Goal: Transaction & Acquisition: Purchase product/service

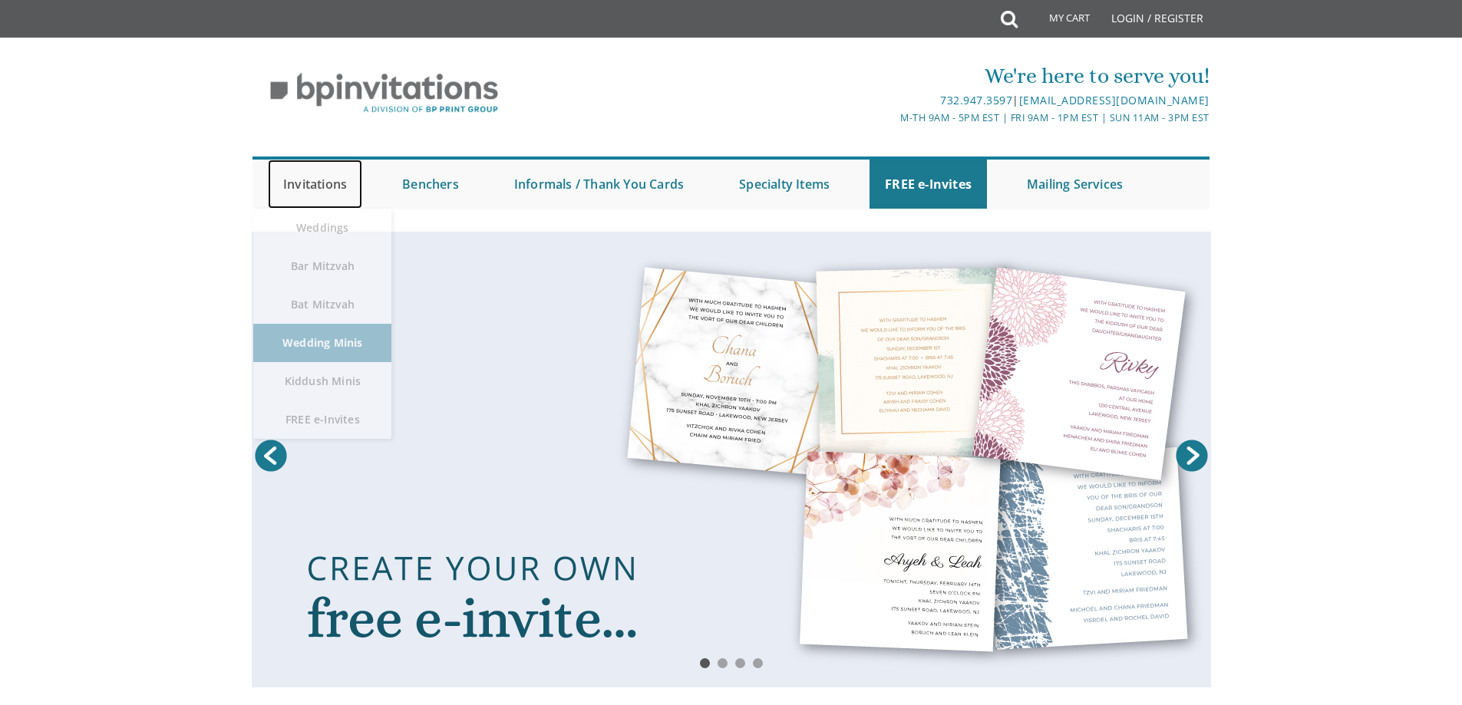
click at [313, 183] on link "Invitations" at bounding box center [315, 184] width 94 height 49
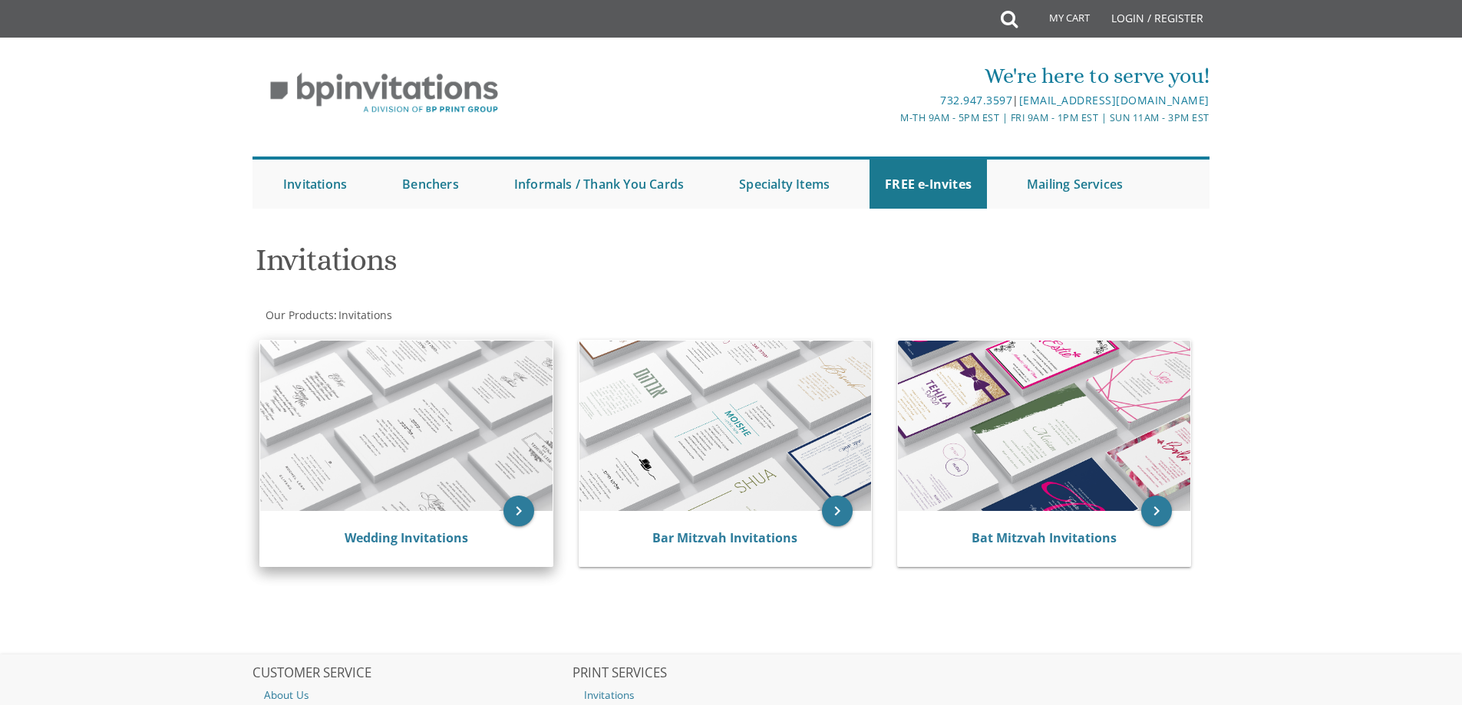
click at [348, 482] on img at bounding box center [406, 426] width 292 height 170
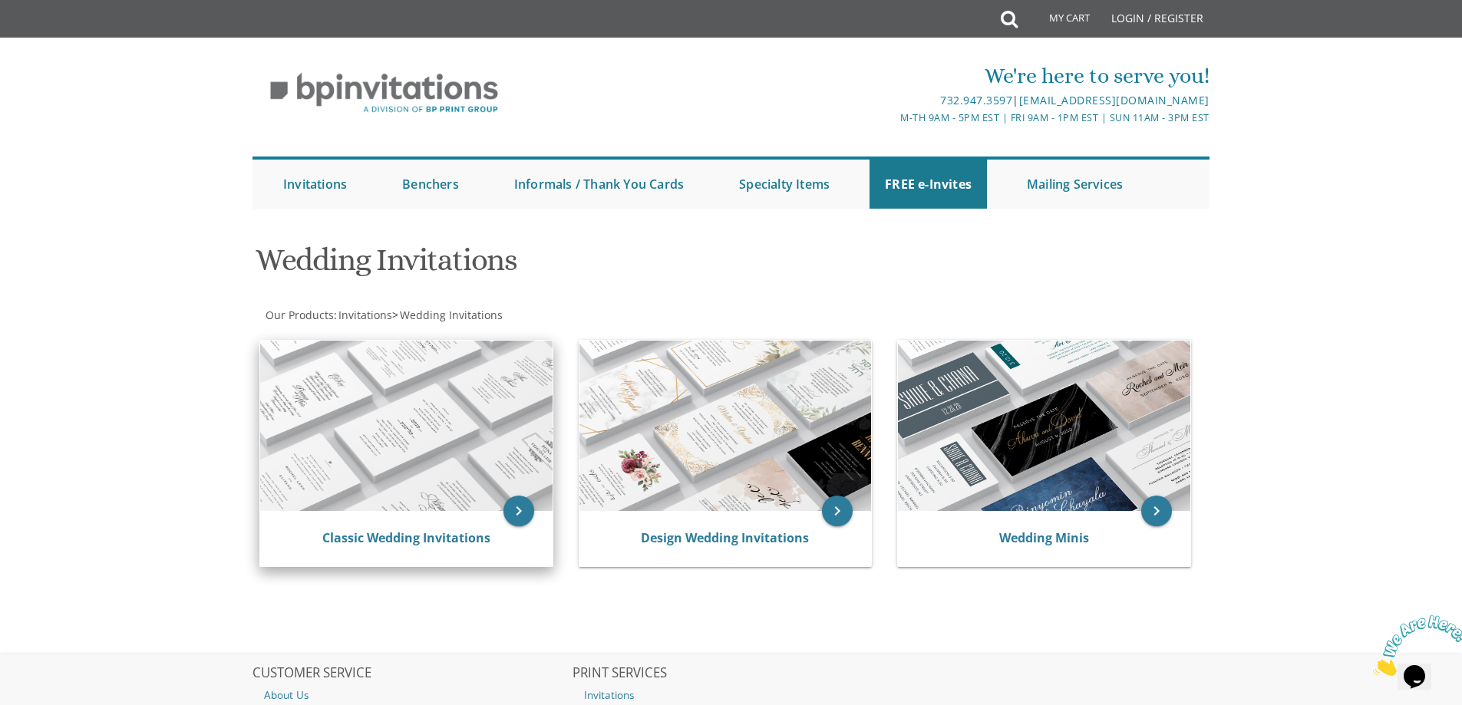
click at [421, 450] on img at bounding box center [406, 426] width 292 height 170
click at [409, 540] on link "Classic Wedding Invitations" at bounding box center [406, 538] width 168 height 17
click at [1373, 665] on icon "Close" at bounding box center [1373, 671] width 0 height 13
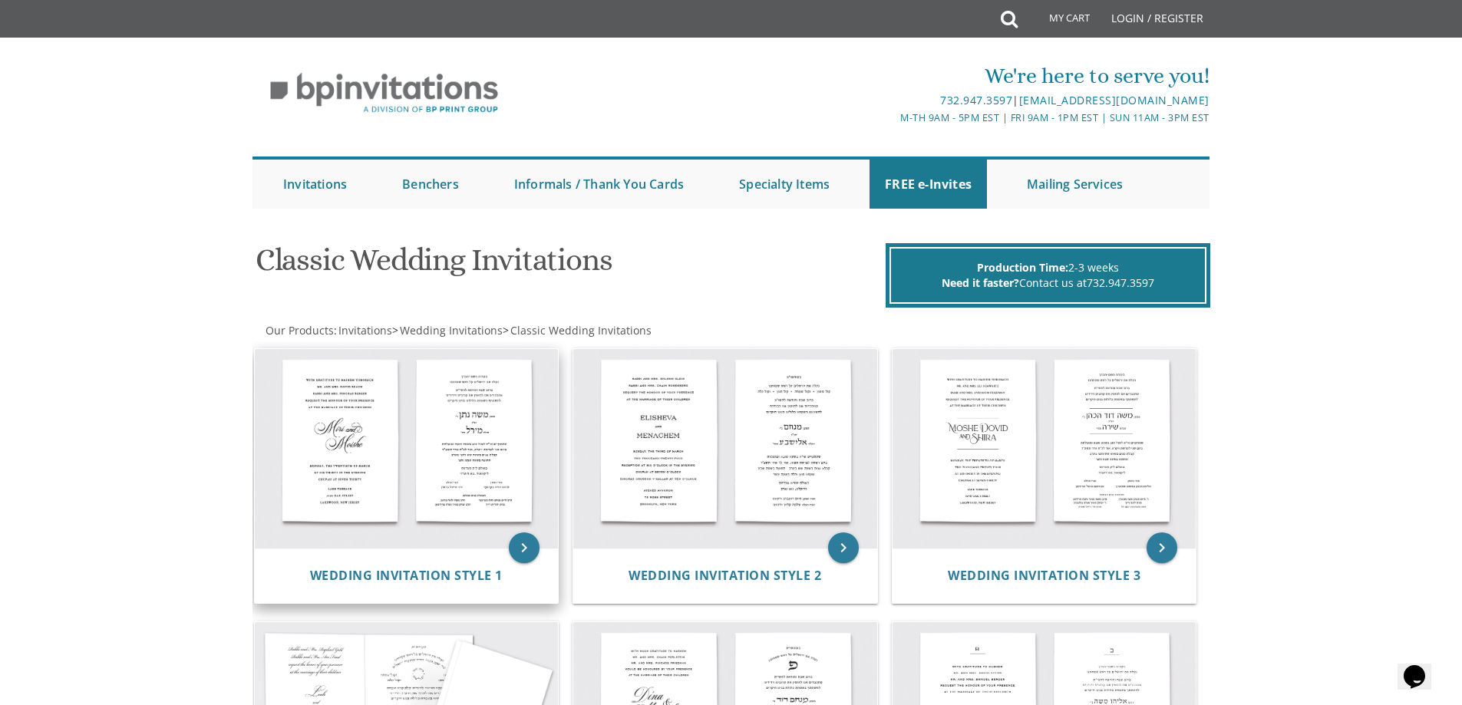
click at [390, 457] on img at bounding box center [407, 449] width 304 height 200
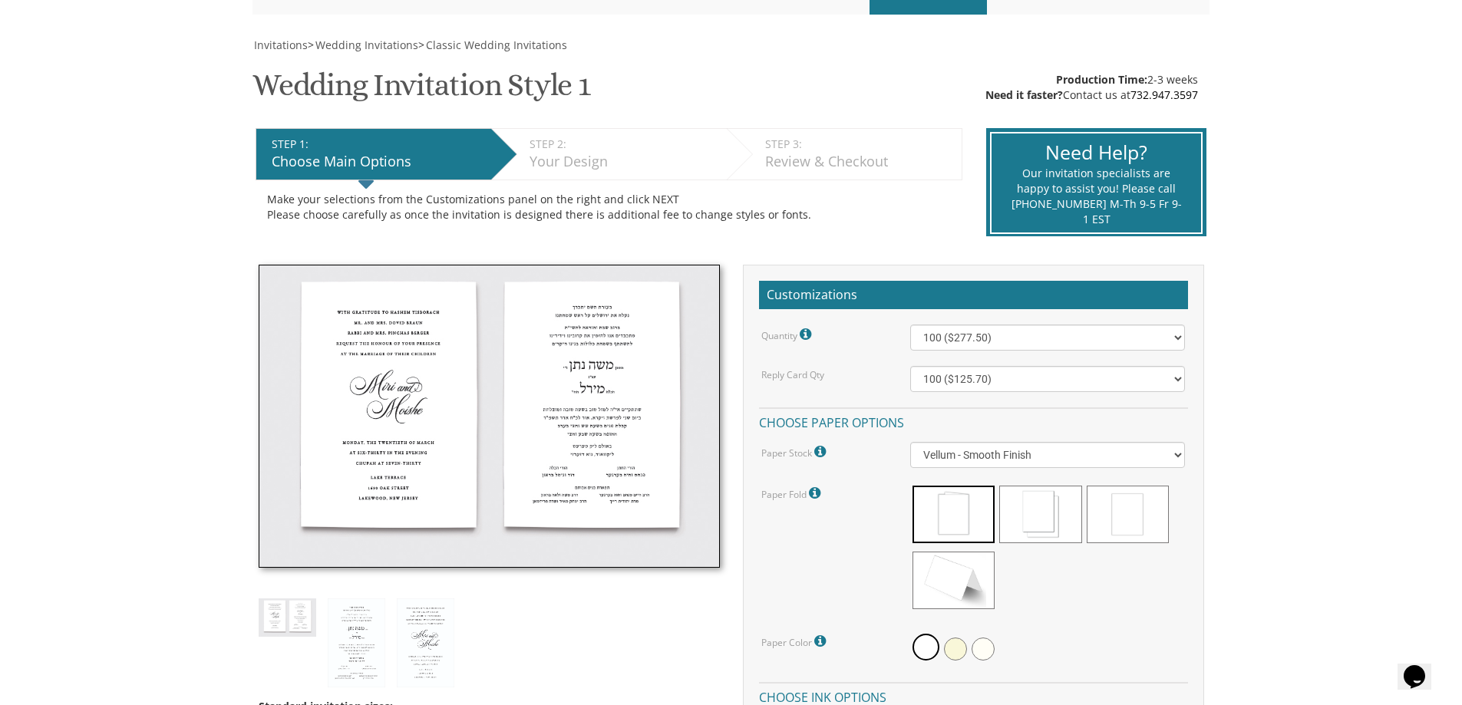
scroll to position [230, 0]
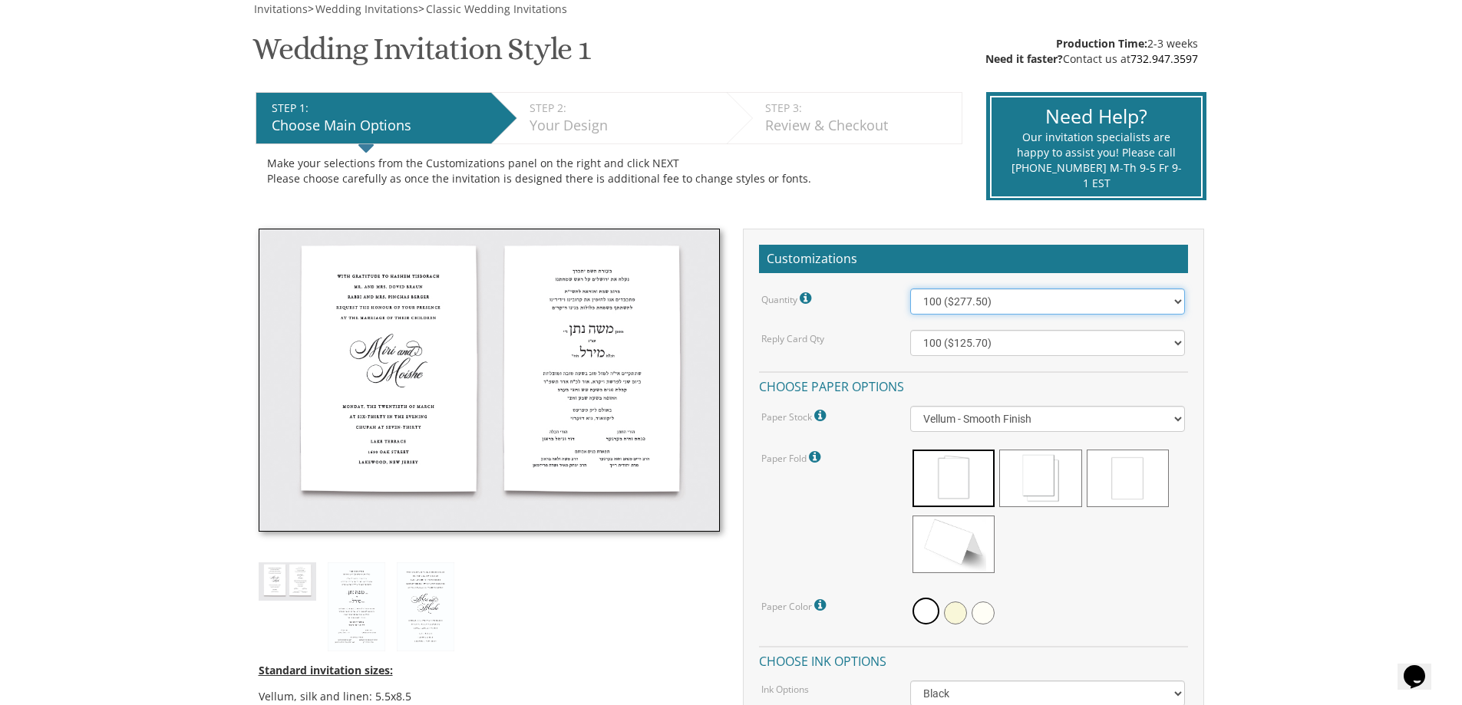
click at [1012, 302] on select "100 ($277.50) 200 ($330.45) 300 ($380.65) 400 ($432.70) 500 ($482.10) 600 ($534…" at bounding box center [1047, 302] width 275 height 26
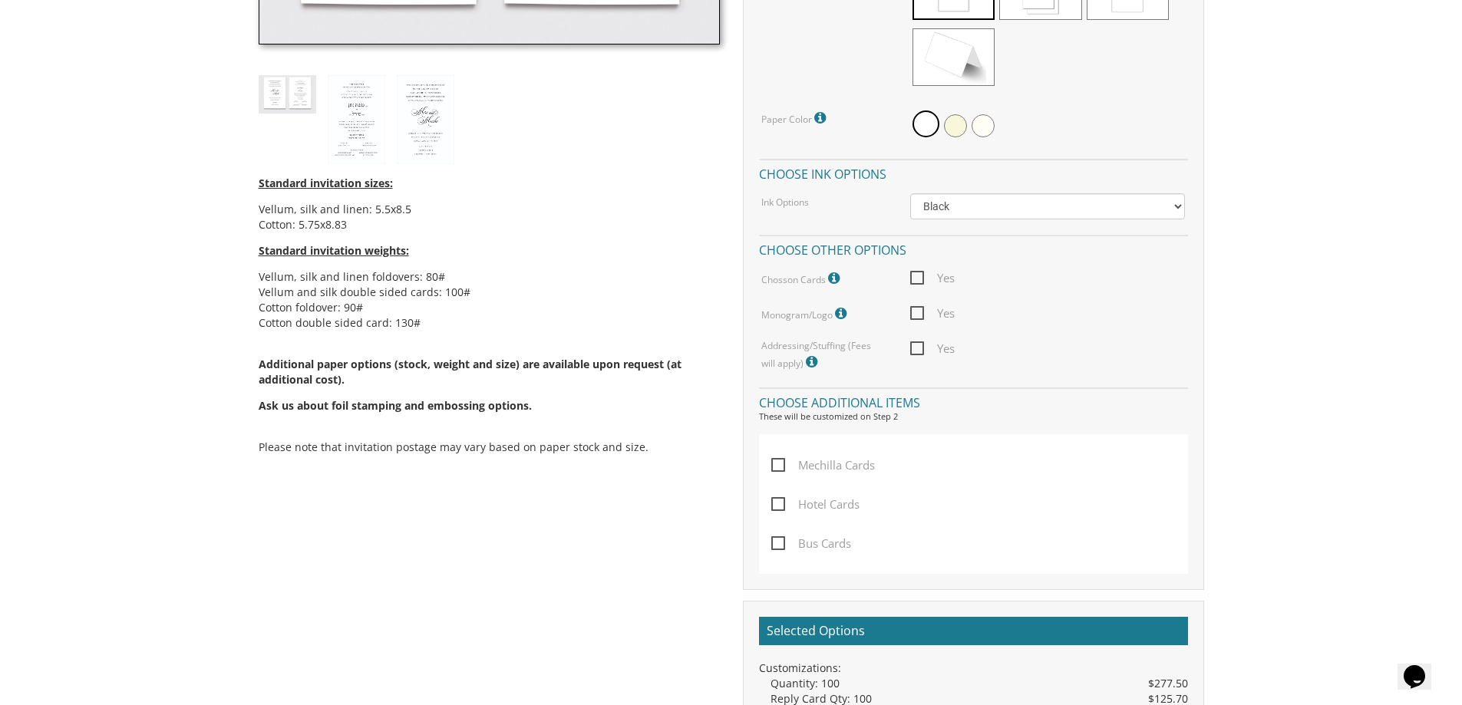
scroll to position [790, 0]
